Goal: Task Accomplishment & Management: Manage account settings

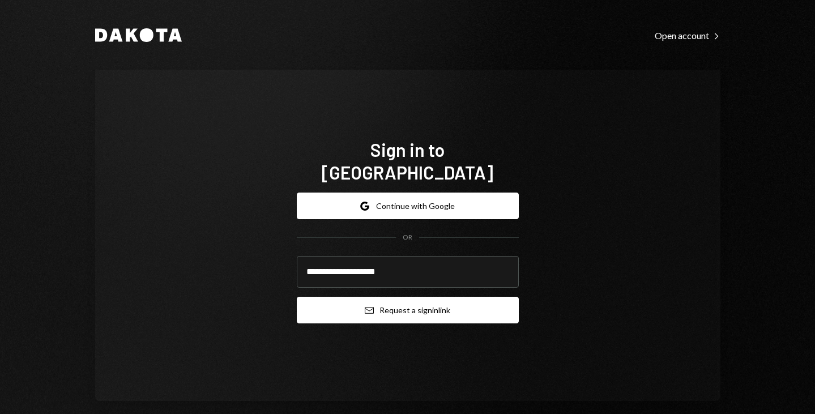
click at [385, 298] on button "Email Request a sign in link" at bounding box center [408, 310] width 222 height 27
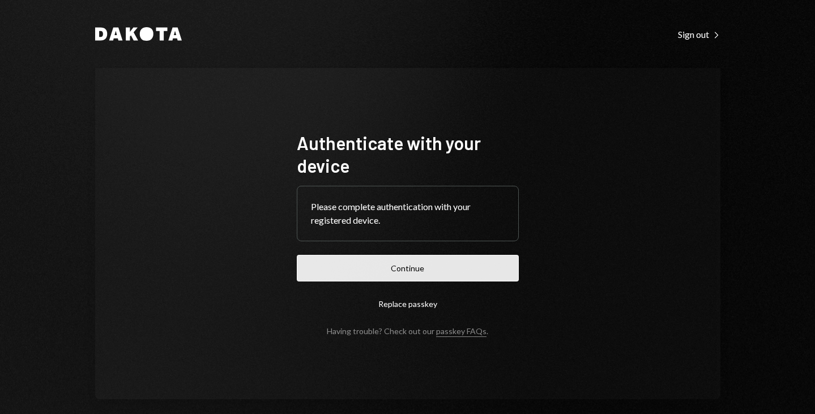
click at [407, 275] on button "Continue" at bounding box center [408, 268] width 222 height 27
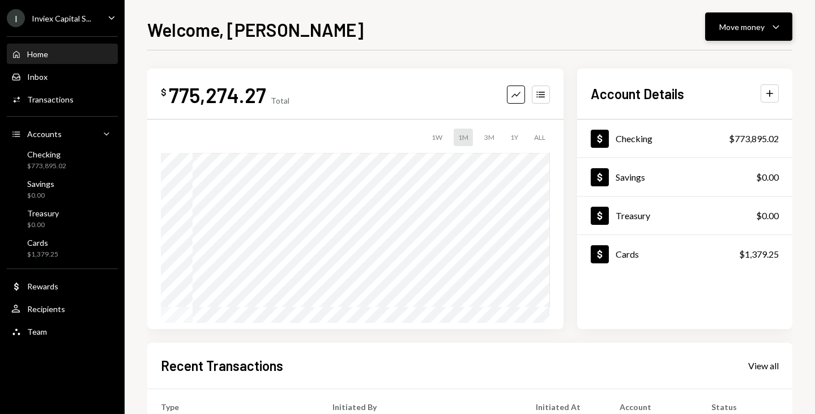
click at [741, 26] on div "Move money" at bounding box center [742, 27] width 45 height 12
click at [700, 62] on div "Send" at bounding box center [740, 61] width 83 height 12
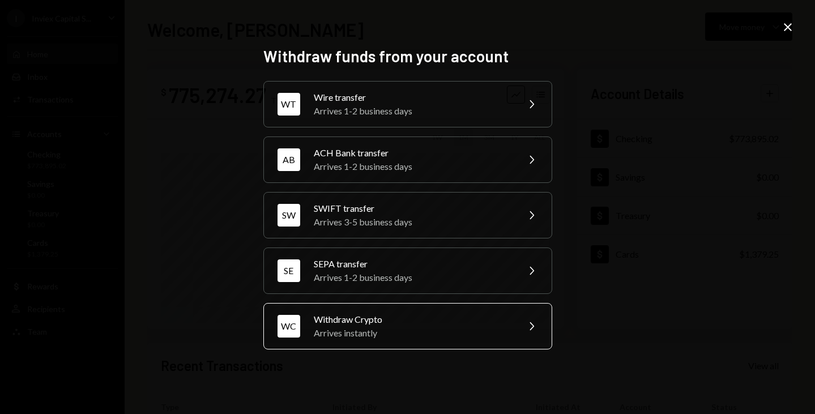
click at [421, 316] on div "Withdraw Crypto" at bounding box center [412, 320] width 197 height 14
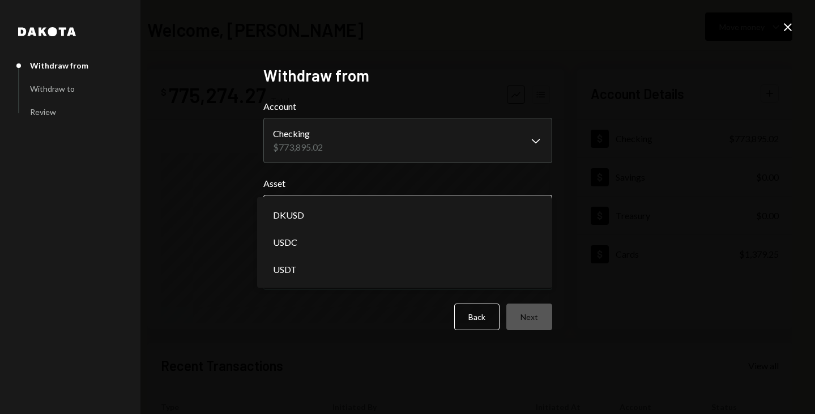
click at [322, 211] on body "**********" at bounding box center [407, 207] width 815 height 414
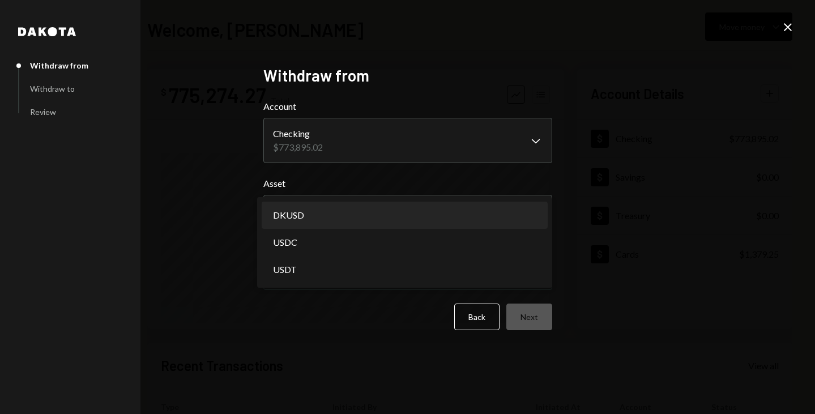
select select "*****"
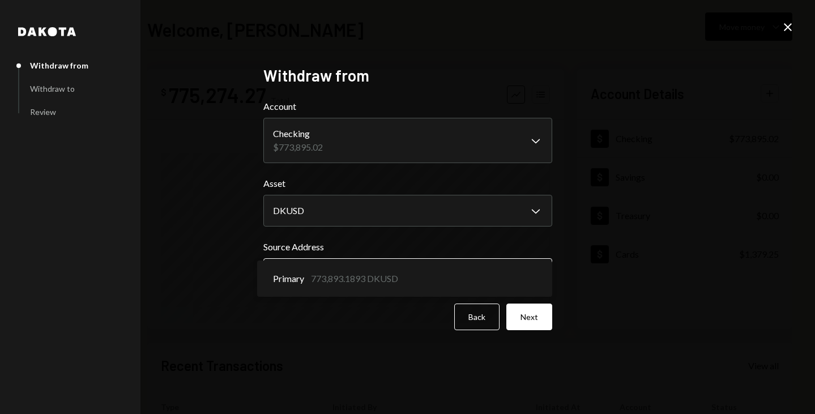
click at [315, 280] on body "**********" at bounding box center [407, 207] width 815 height 414
click at [518, 319] on button "Next" at bounding box center [530, 317] width 46 height 27
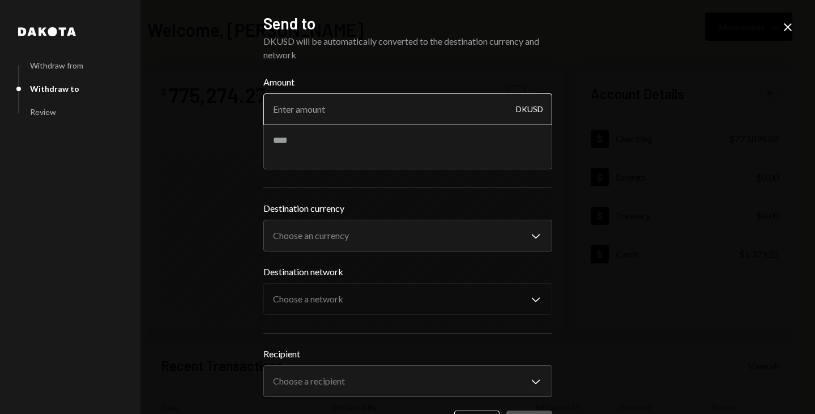
click at [306, 107] on input "Amount" at bounding box center [407, 109] width 289 height 32
type input "700000"
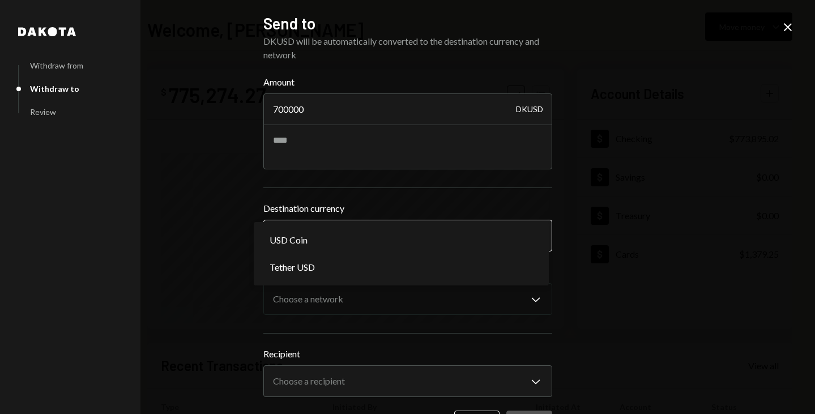
click at [309, 227] on body "I Inviex Capital S... Caret Down Home Home Inbox Inbox Activities Transactions …" at bounding box center [407, 207] width 815 height 414
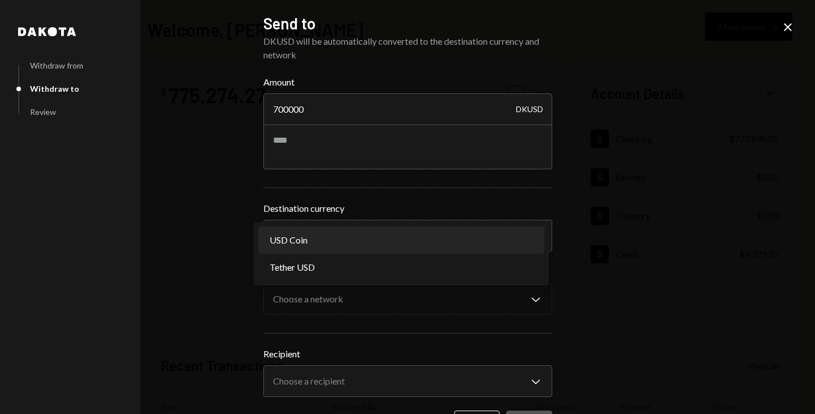
select select "****"
click at [306, 311] on body "I Inviex Capital S... Caret Down Home Home Inbox Inbox Activities Transactions …" at bounding box center [407, 207] width 815 height 414
select select "**********"
click at [305, 341] on body "I Inviex Capital S... Caret Down Home Home Inbox Inbox Activities Transactions …" at bounding box center [407, 207] width 815 height 414
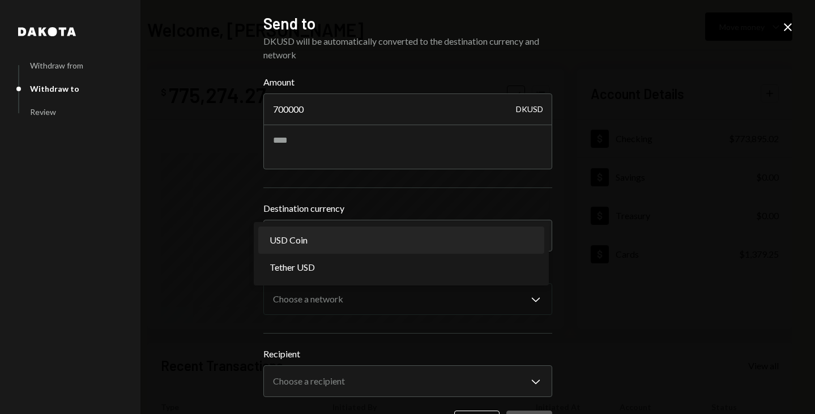
select select "**********"
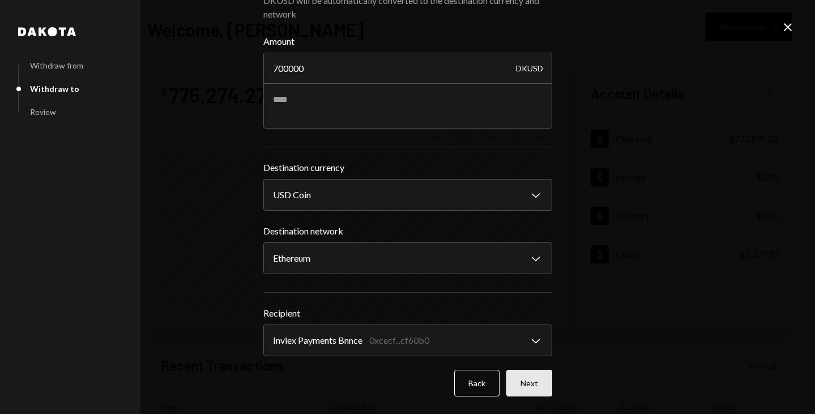
click at [527, 384] on button "Next" at bounding box center [530, 383] width 46 height 27
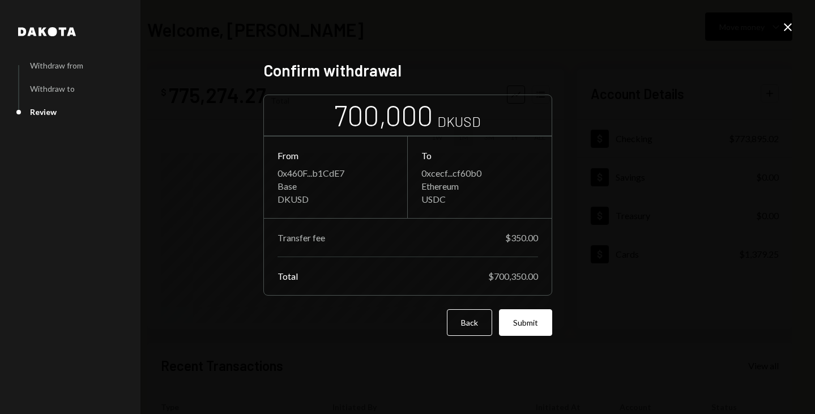
scroll to position [0, 0]
click at [526, 326] on button "Submit" at bounding box center [525, 322] width 53 height 27
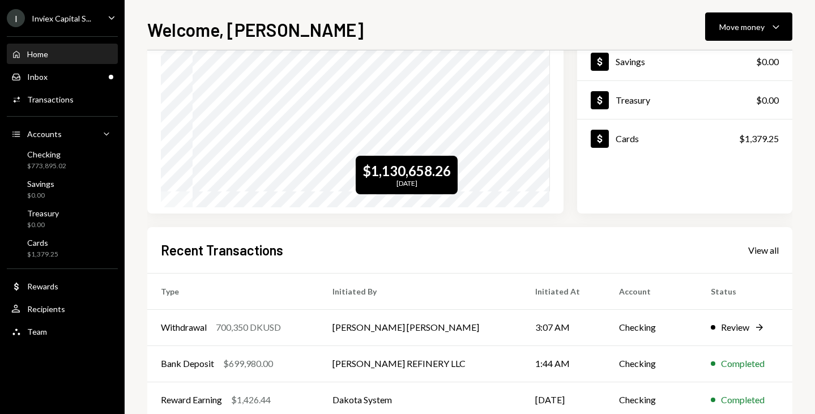
scroll to position [120, 0]
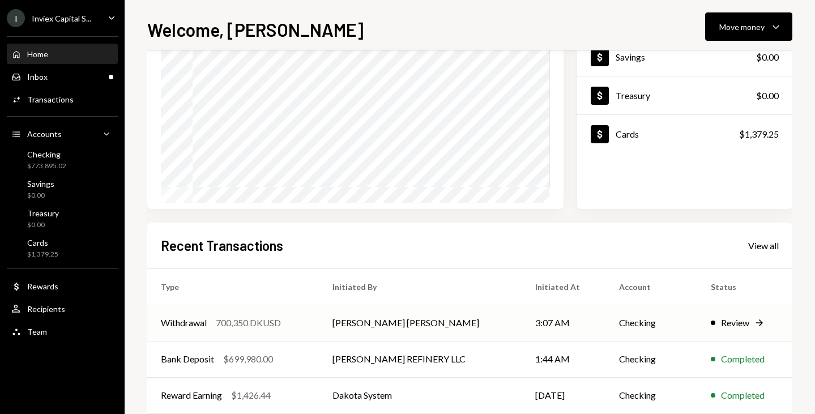
click at [352, 326] on td "[PERSON_NAME] [PERSON_NAME]" at bounding box center [420, 323] width 203 height 36
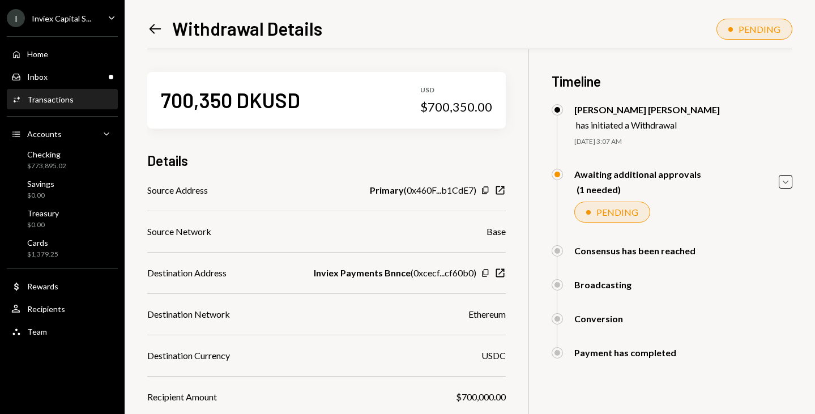
scroll to position [212, 0]
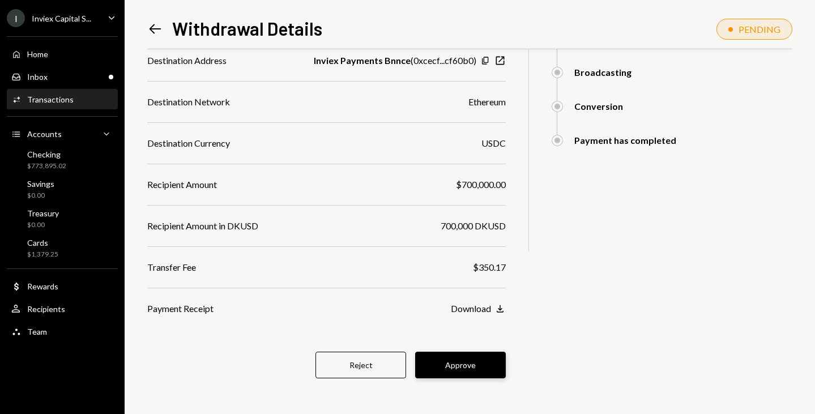
click at [470, 367] on button "Approve" at bounding box center [460, 365] width 91 height 27
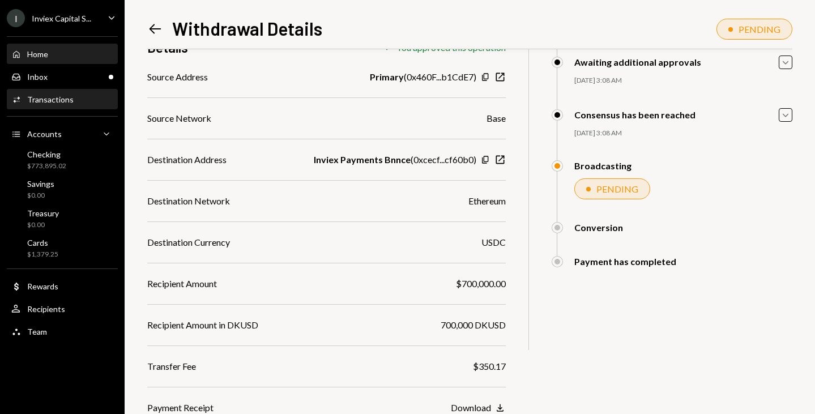
click at [24, 51] on div "Home Home" at bounding box center [29, 54] width 37 height 10
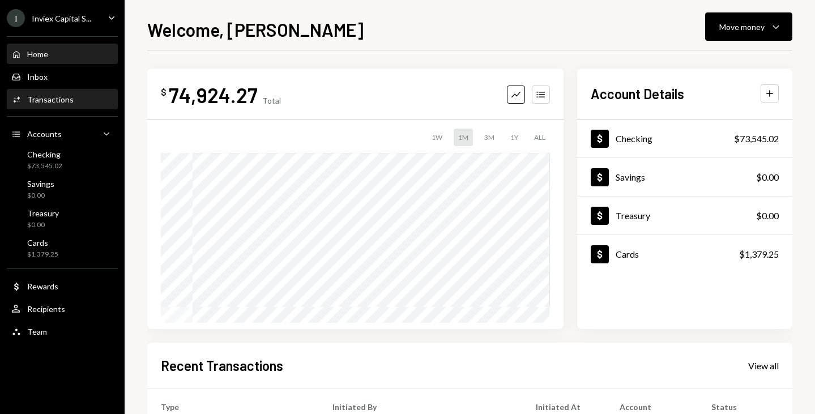
click at [44, 100] on div "Transactions" at bounding box center [50, 100] width 46 height 10
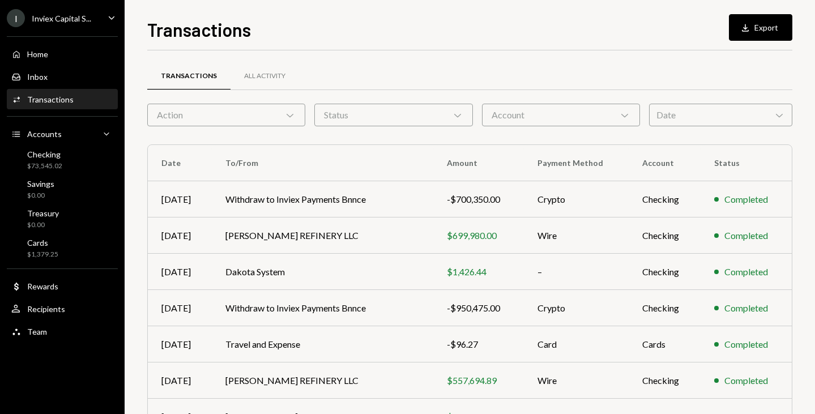
click at [212, 119] on div "Action Chevron Down" at bounding box center [226, 115] width 158 height 23
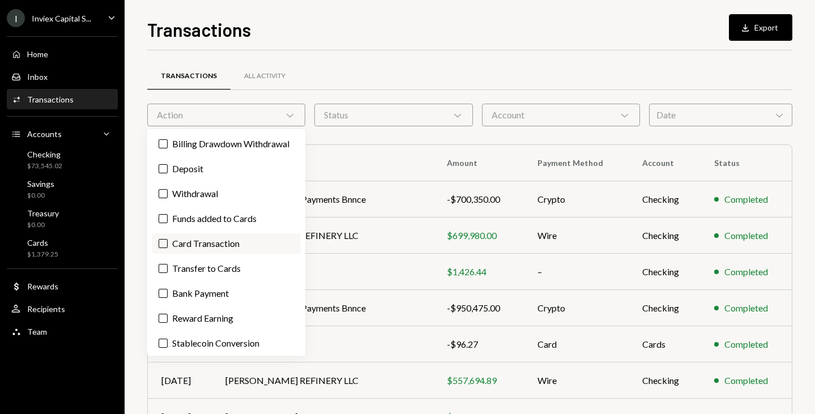
scroll to position [41, 0]
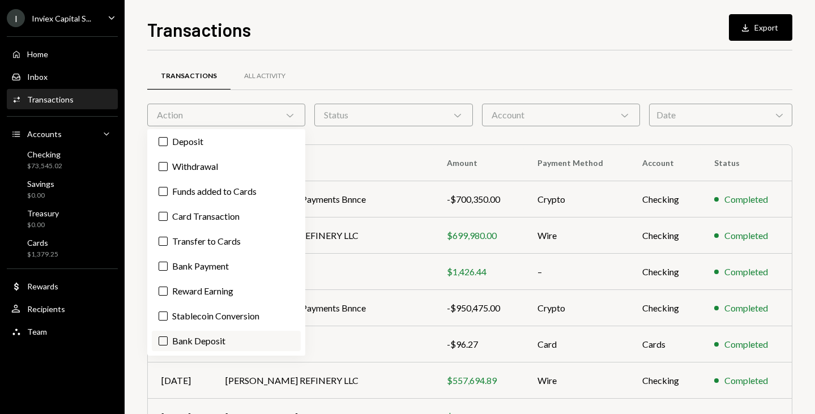
click at [180, 349] on label "Bank Deposit" at bounding box center [226, 341] width 149 height 20
click at [168, 346] on button "Bank Deposit" at bounding box center [163, 341] width 9 height 9
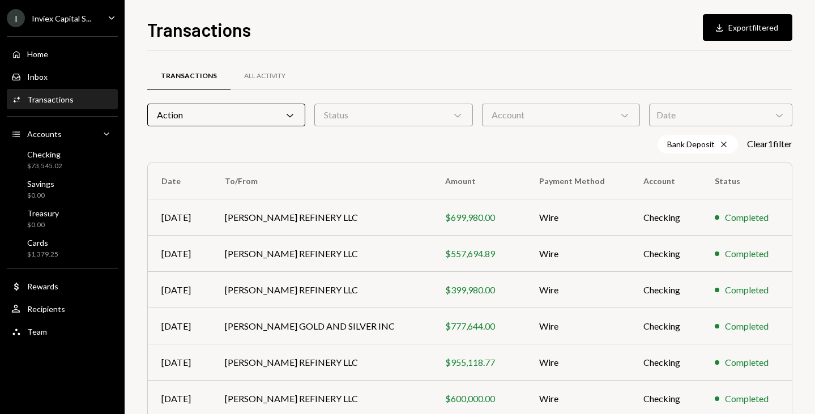
click at [384, 71] on div "Transactions All Activity" at bounding box center [469, 76] width 645 height 29
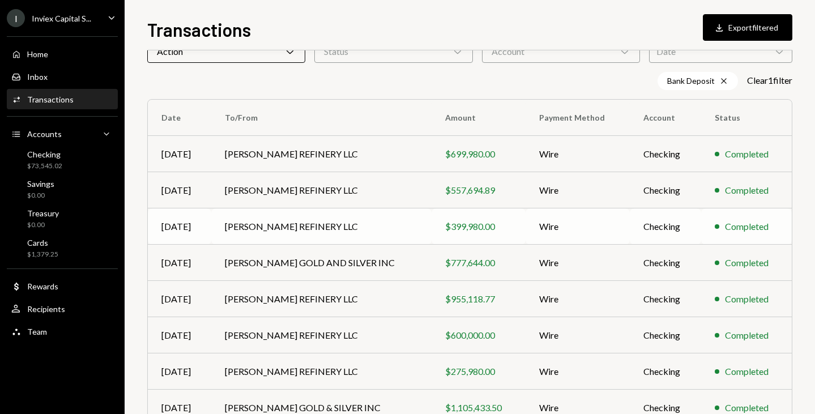
scroll to position [59, 0]
